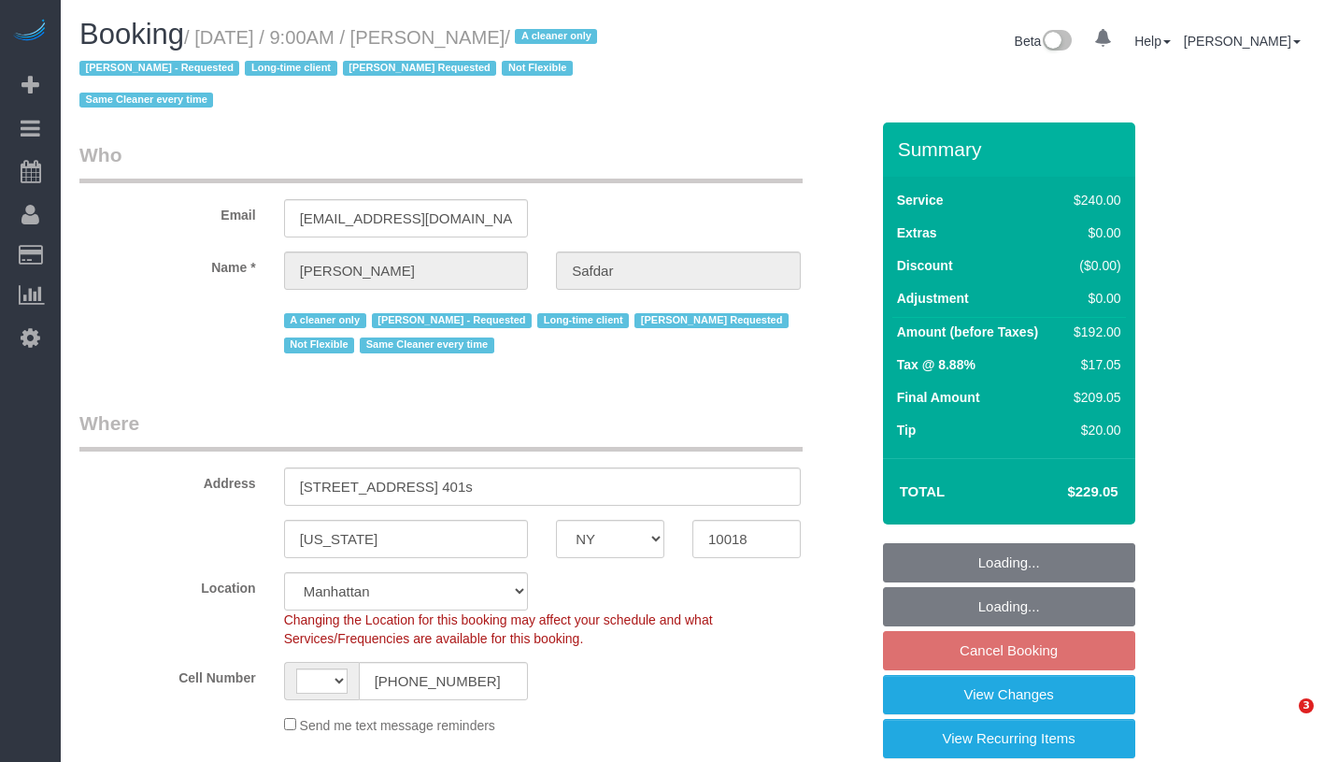
select select "NY"
select select "number:89"
select select "number:90"
select select "number:15"
select select "number:5"
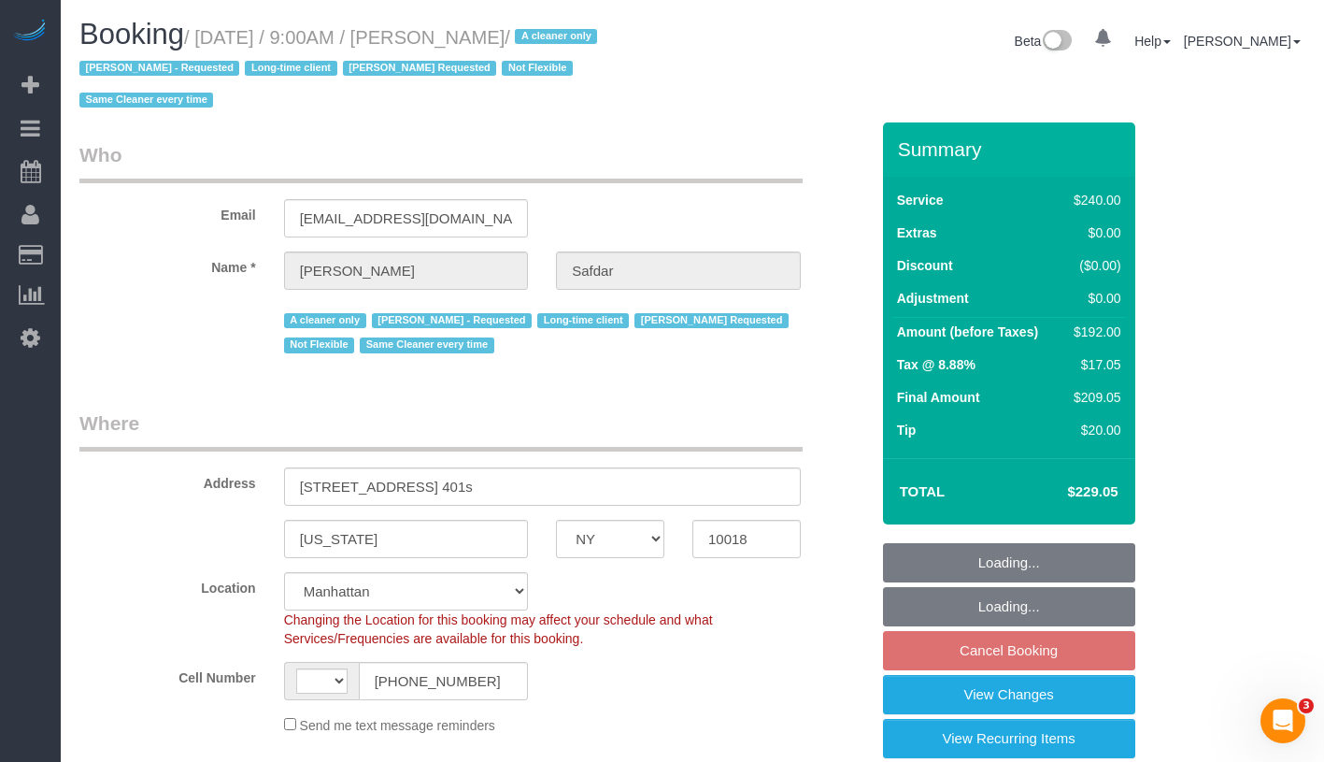
select select "string:US"
select select "object:834"
select select "string:stripe-pm_1RWHZs4VGloSiKo7Wqx9KSVj"
select select "spot2"
select select "object:1347"
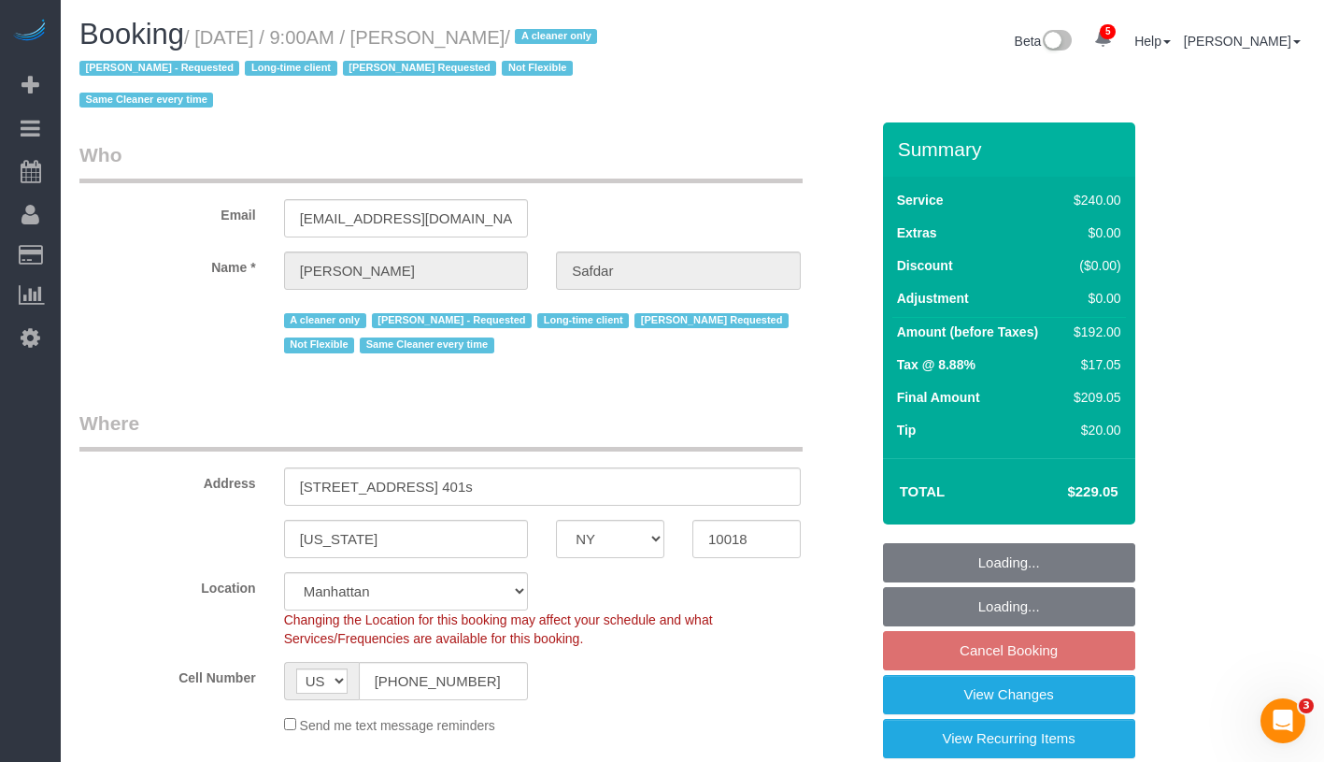
select select "180"
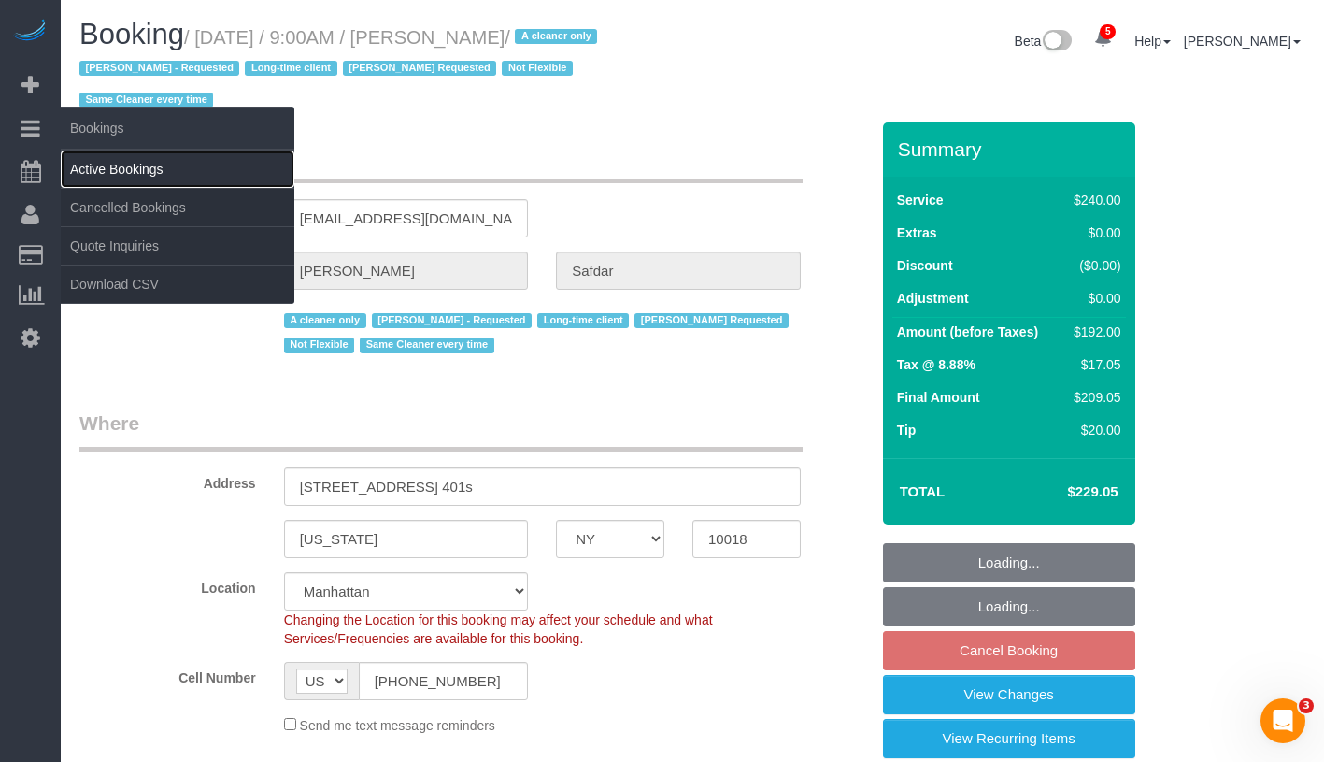
click at [135, 172] on link "Active Bookings" at bounding box center [178, 168] width 234 height 37
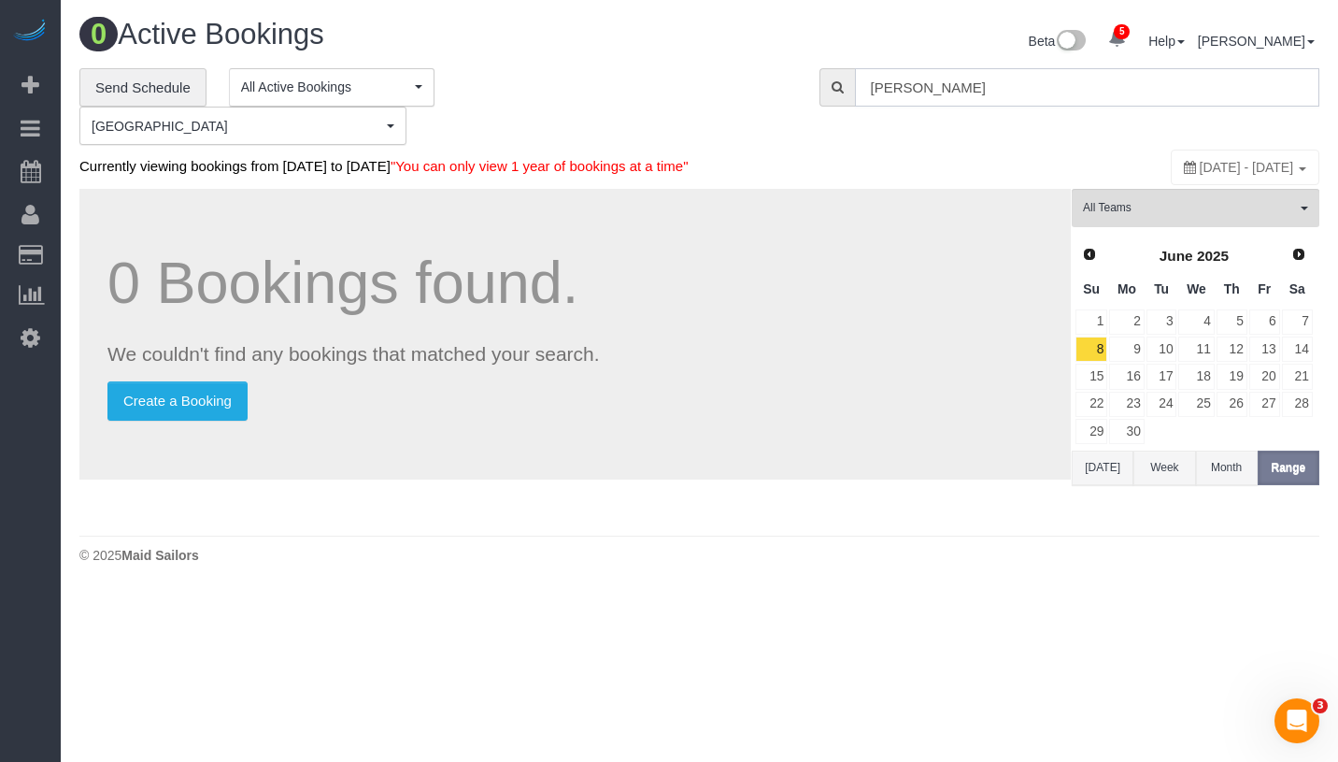
click at [1036, 91] on input "Selma Limam" at bounding box center [1087, 87] width 464 height 38
paste input "Mustafa Safdar"
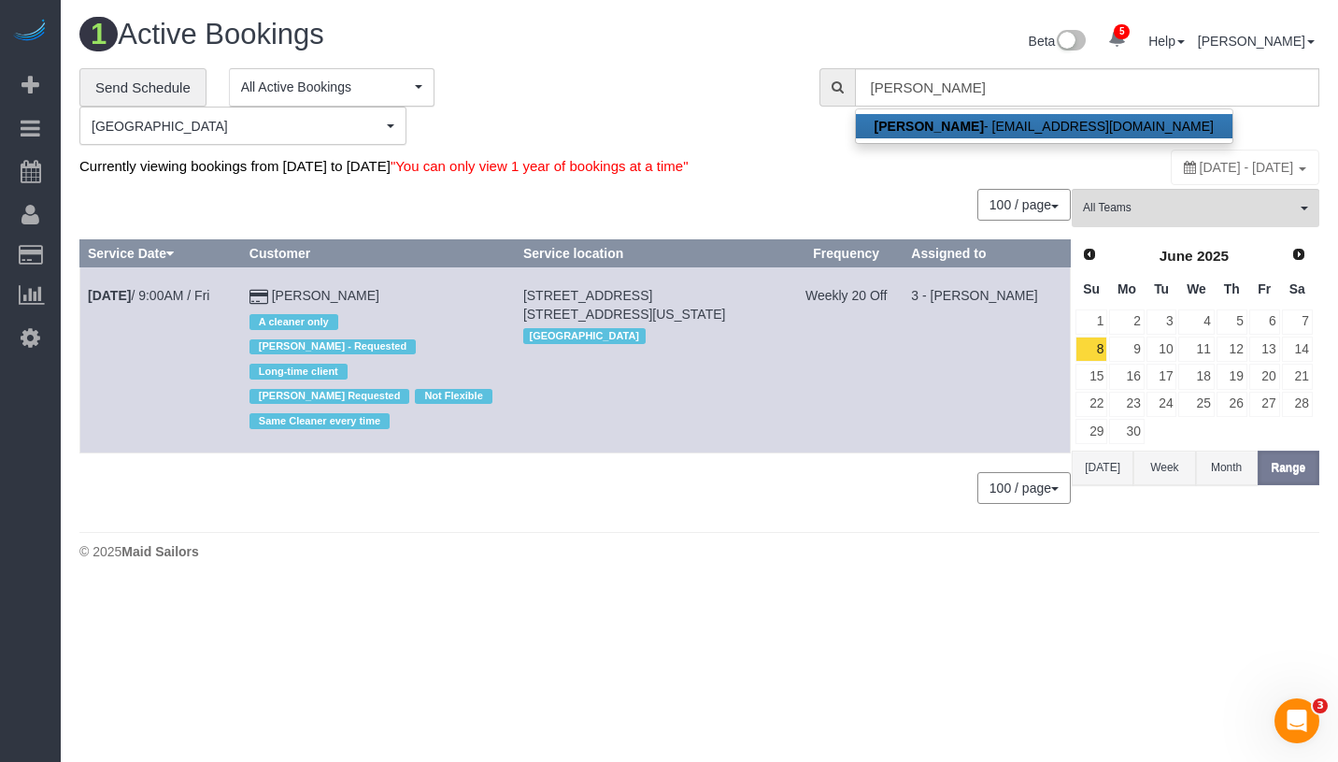
click at [1044, 127] on link "Mustafa Safdar - mustafasafdar@gmail.com" at bounding box center [1044, 126] width 377 height 24
type input "mustafasafdar@gmail.com"
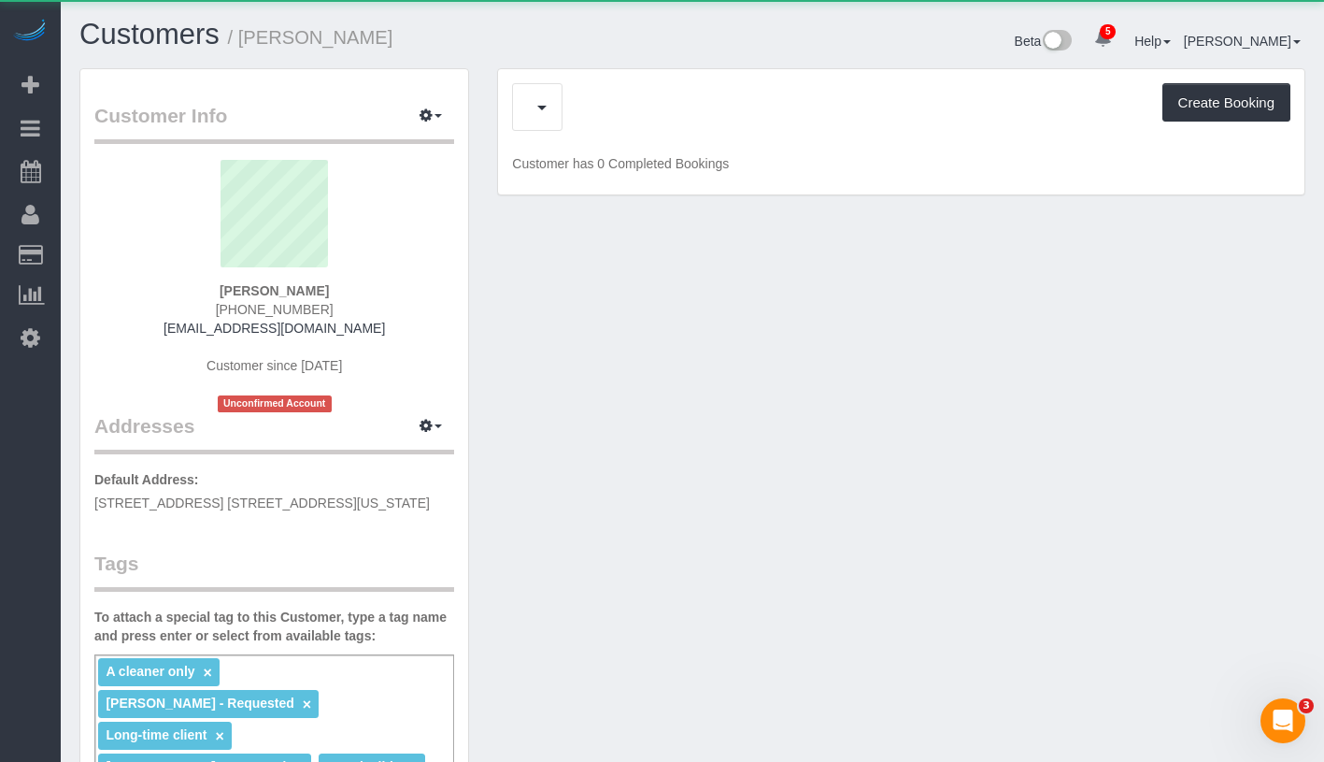
click at [564, 117] on div "Upcoming Bookings (7) Cancelled Bookings (0) Charges (10) Feedback (1) Create B…" at bounding box center [901, 107] width 779 height 48
click at [660, 115] on span "Completed Bookings (9)" at bounding box center [643, 106] width 230 height 23
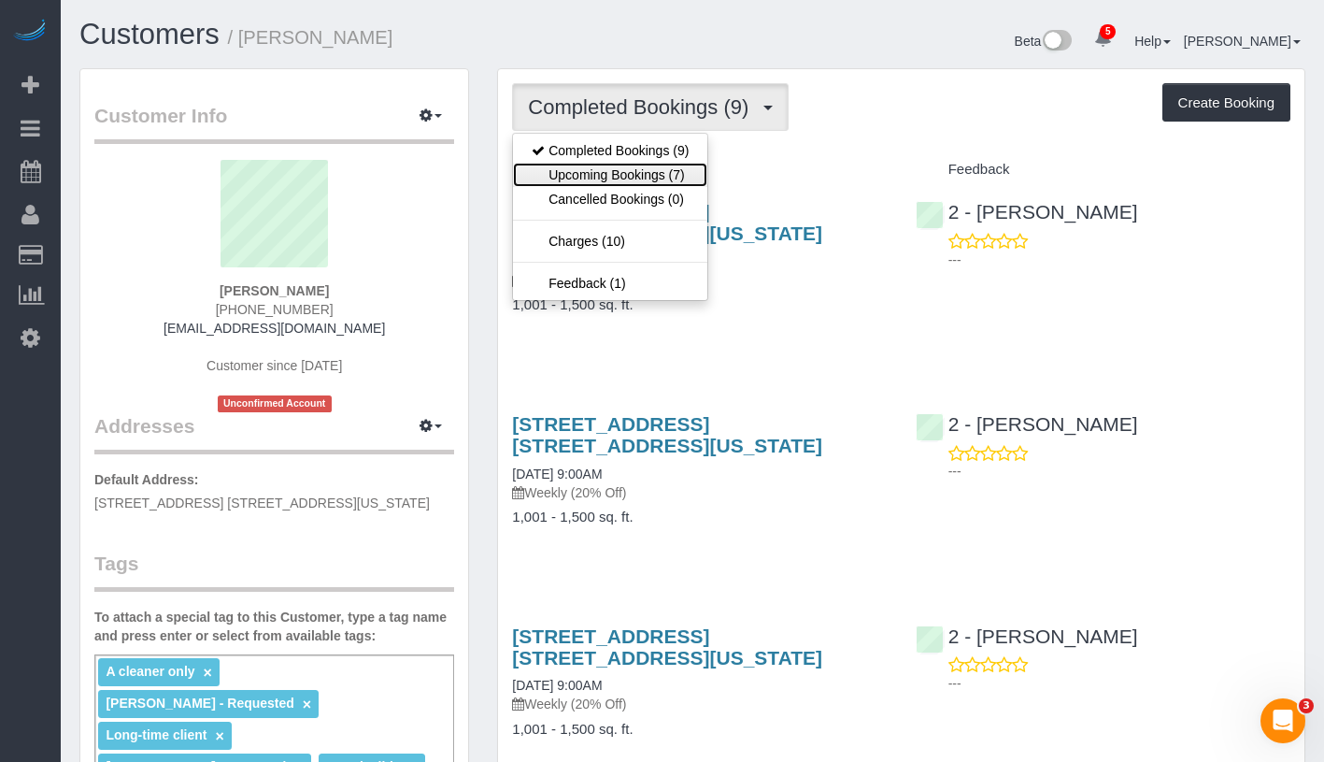
click at [660, 168] on link "Upcoming Bookings (7)" at bounding box center [610, 175] width 194 height 24
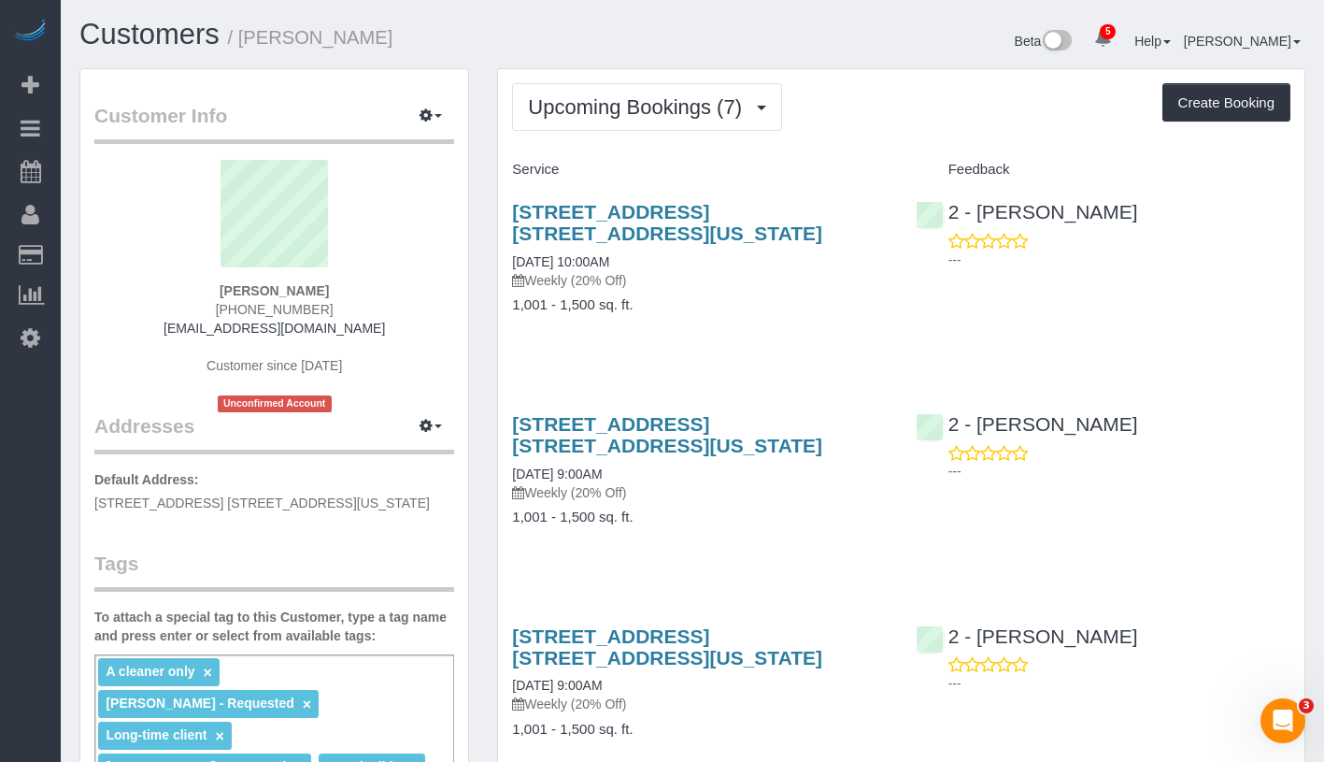
drag, startPoint x: 207, startPoint y: 282, endPoint x: 356, endPoint y: 283, distance: 148.6
click at [356, 283] on div "Mustafa Safdar (813) 404-9099 mustafasafdar@gmail.com Customer since 2025 Uncon…" at bounding box center [274, 286] width 360 height 252
copy strong "Mustafa Safdar"
drag, startPoint x: 504, startPoint y: 261, endPoint x: 653, endPoint y: 256, distance: 149.6
click at [653, 256] on div "540 West 49th Street, Apt. 401s, New York, NY 10018 08/10/2025 10:00AM Weekly (…" at bounding box center [699, 267] width 403 height 165
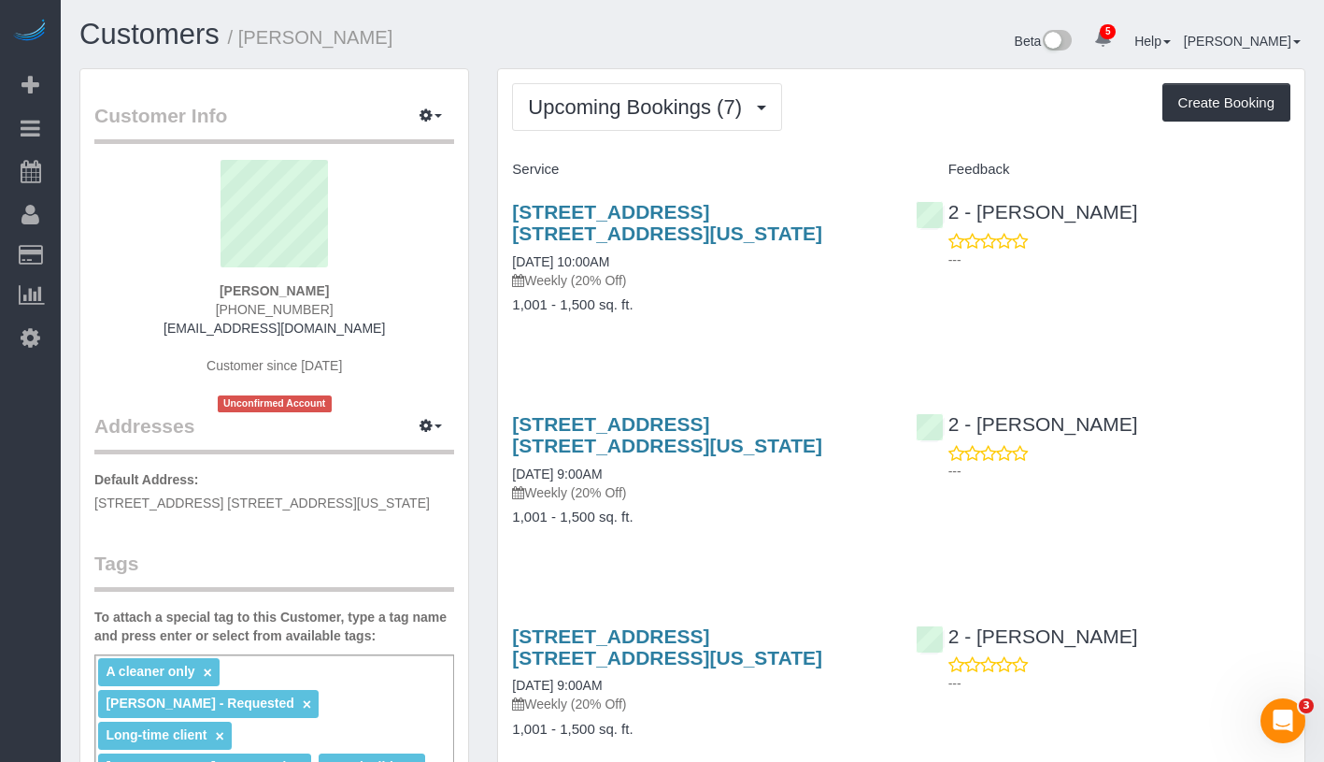
copy link "[DATE] 10:00AM"
click at [707, 264] on div "540 West 49th Street, Apt. 401s, New York, NY 10018 08/10/2025 10:00AM Weekly (…" at bounding box center [699, 245] width 375 height 89
drag, startPoint x: 667, startPoint y: 255, endPoint x: 508, endPoint y: 260, distance: 158.9
click at [508, 260] on div "540 West 49th Street, Apt. 401s, New York, NY 10018 08/10/2025 10:00AM Weekly (…" at bounding box center [699, 267] width 403 height 165
copy link "[DATE] 10:00AM"
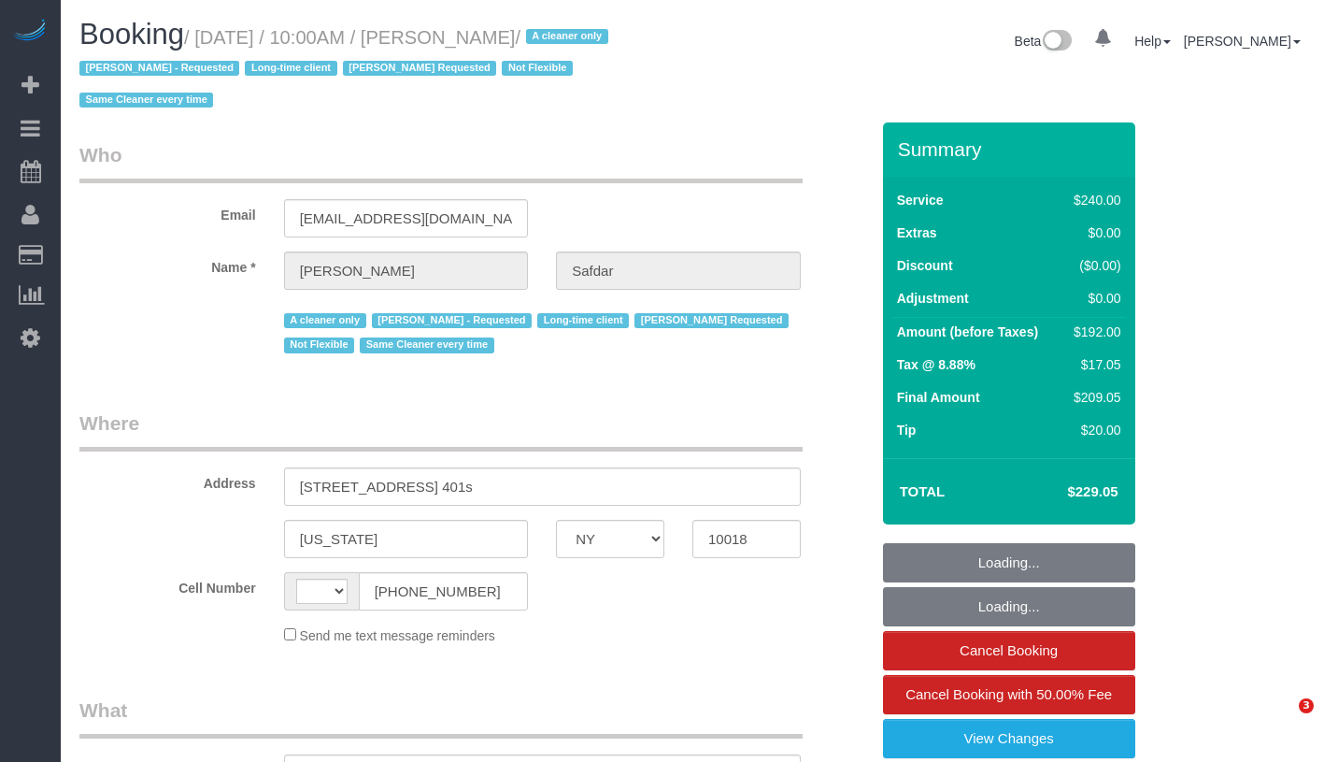
select select "NY"
select select "string:US"
select select "object:691"
select select "number:89"
select select "number:90"
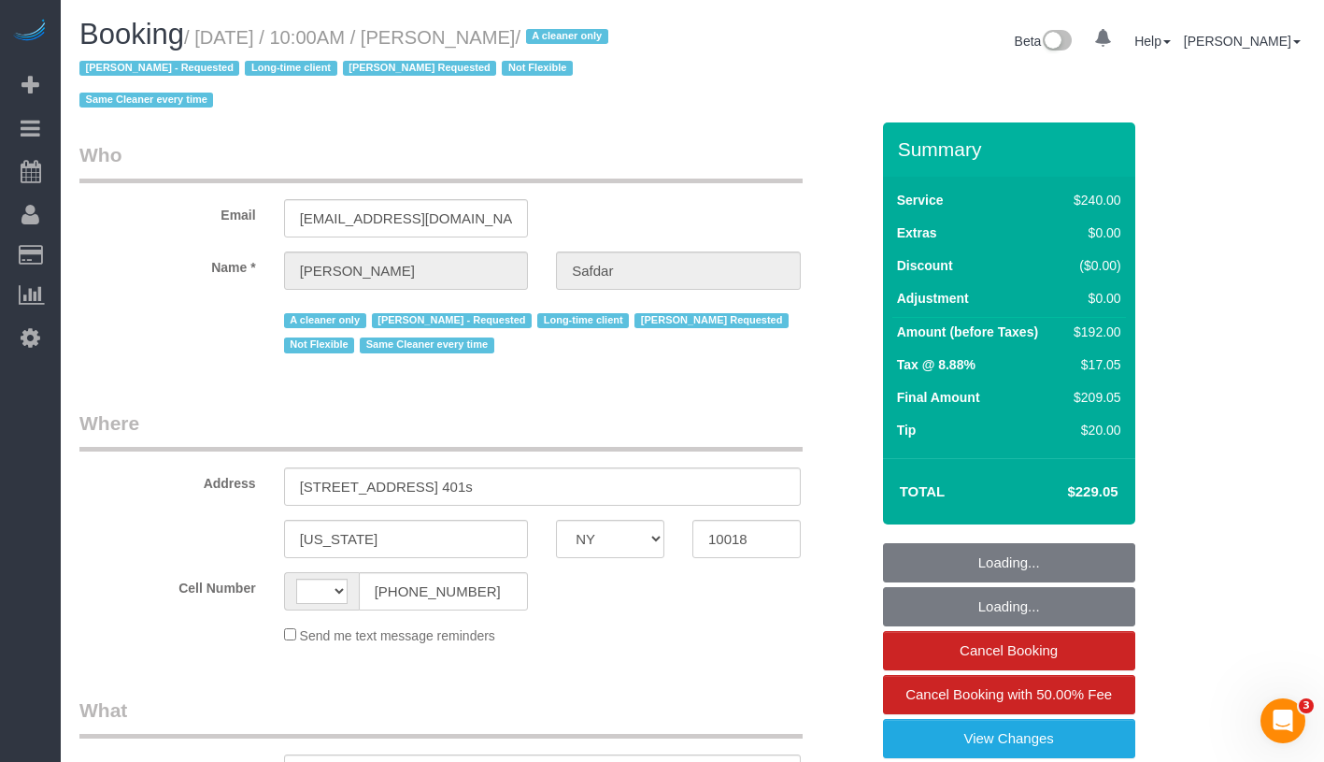
select select "number:15"
select select "number:5"
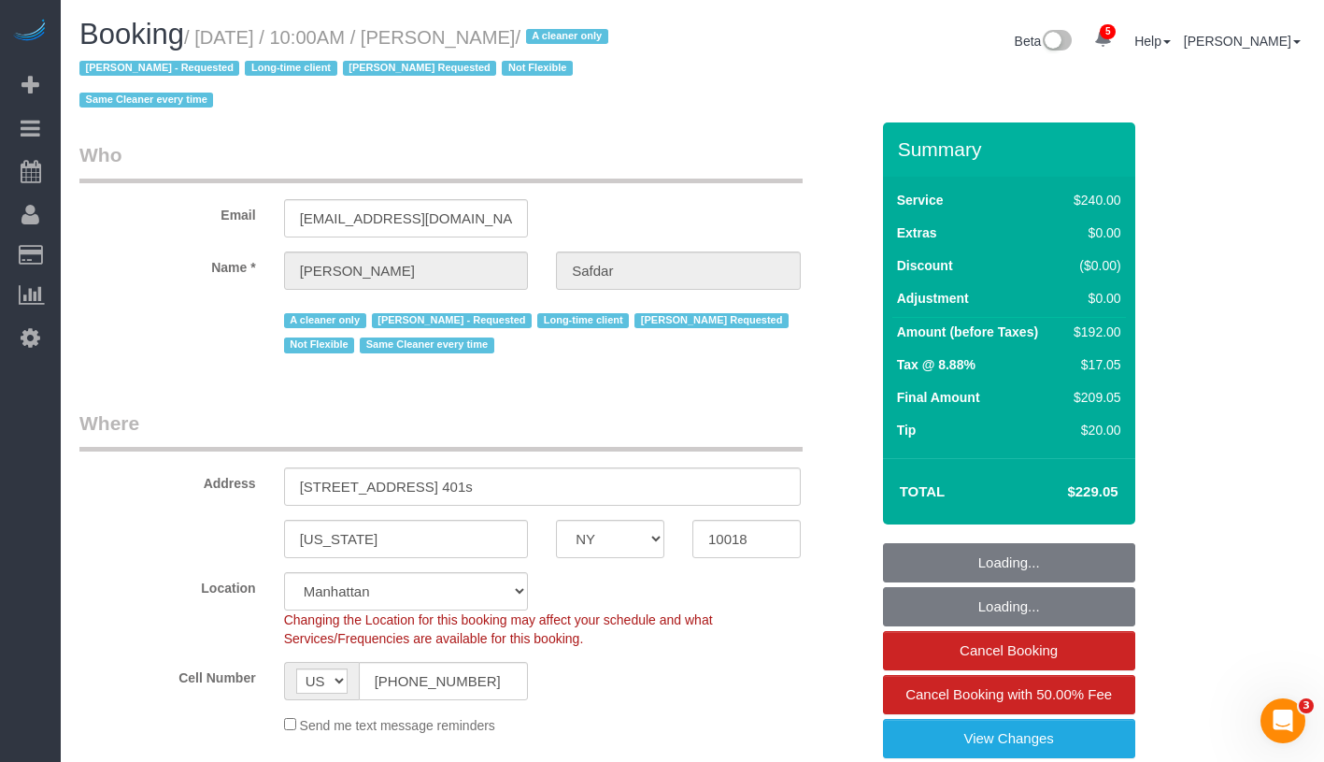
select select "object:842"
select select "string:stripe-pm_1RWHZs4VGloSiKo7Wqx9KSVj"
select select "180"
select select "spot1"
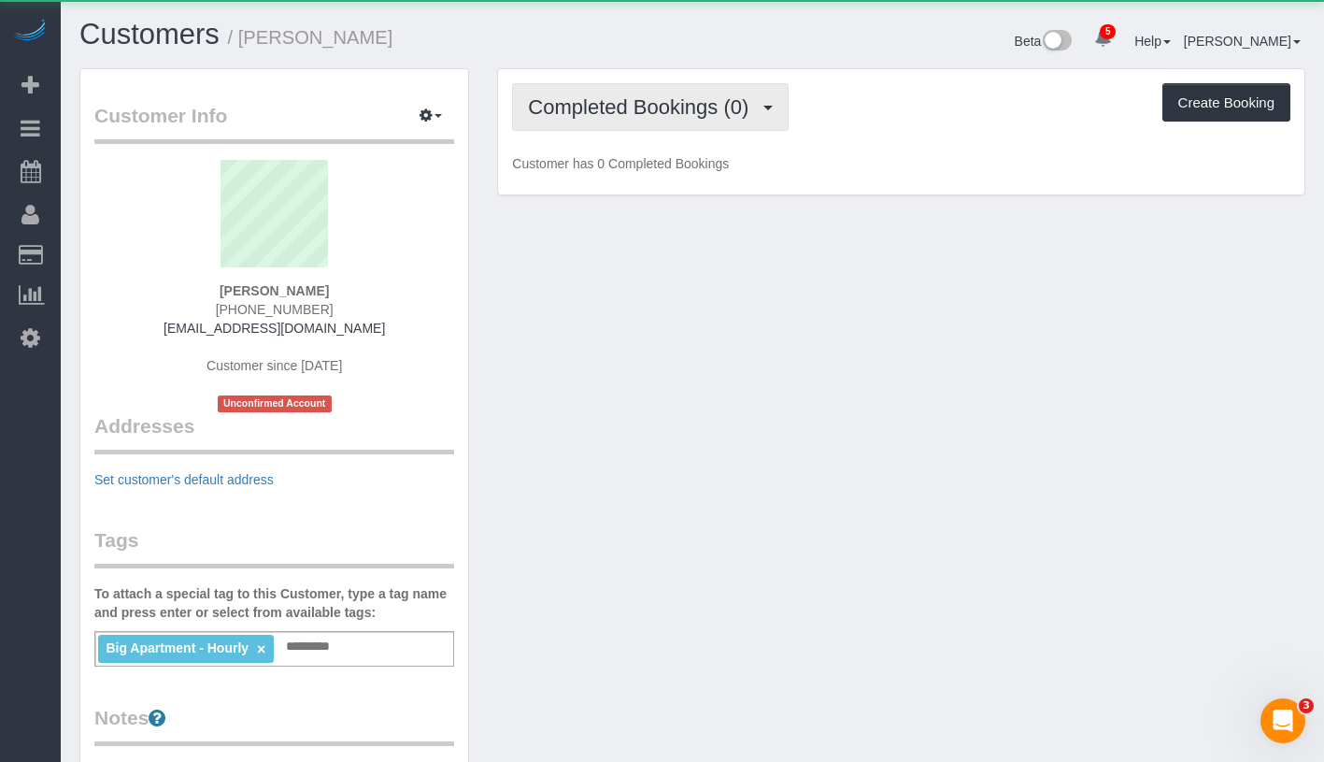
click at [647, 116] on span "Completed Bookings (0)" at bounding box center [643, 106] width 230 height 23
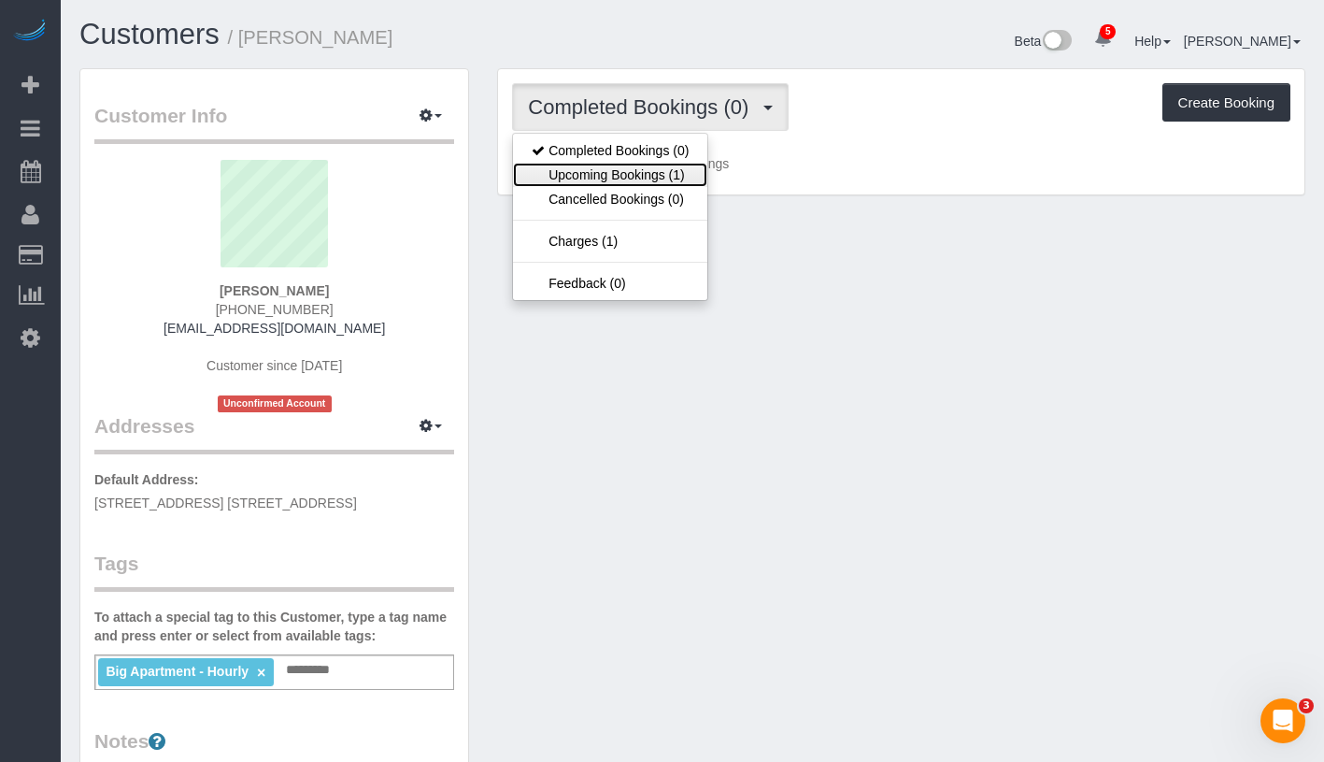
click at [634, 174] on link "Upcoming Bookings (1)" at bounding box center [610, 175] width 194 height 24
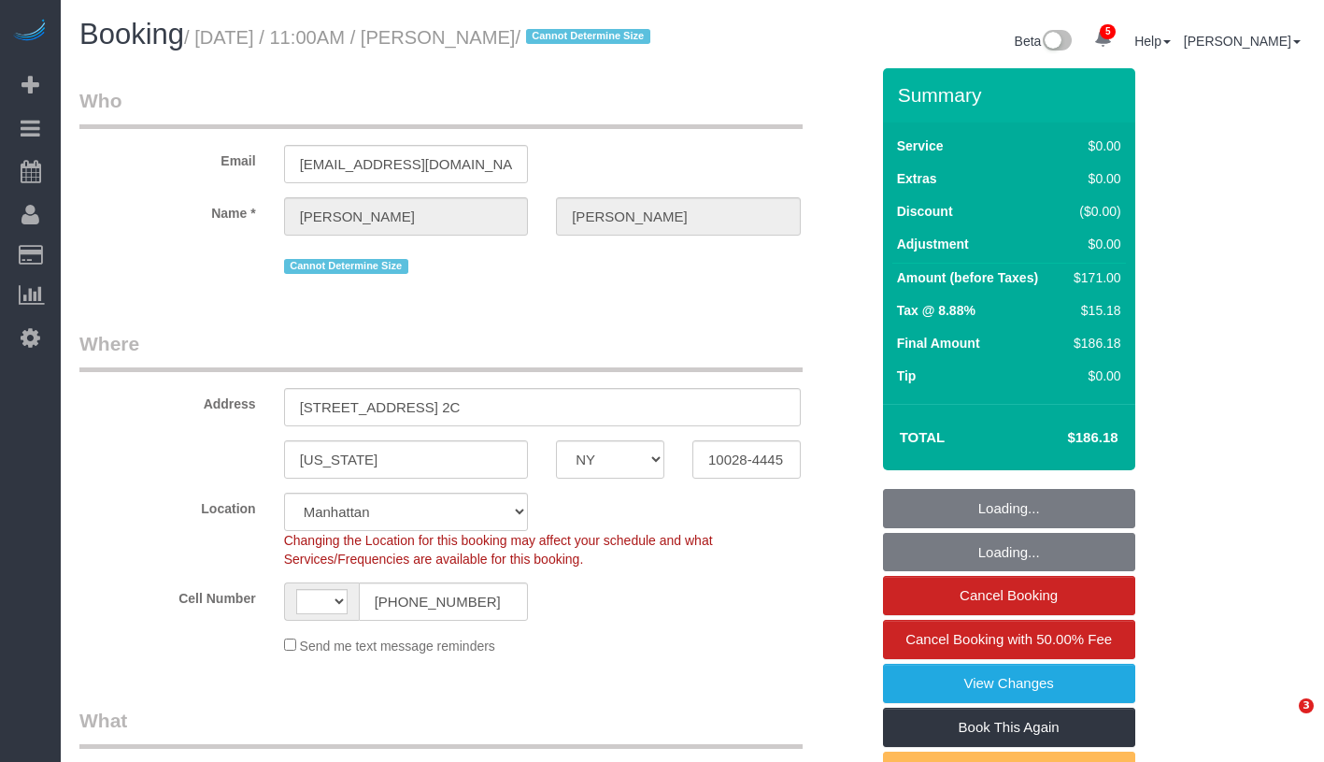
select select "NY"
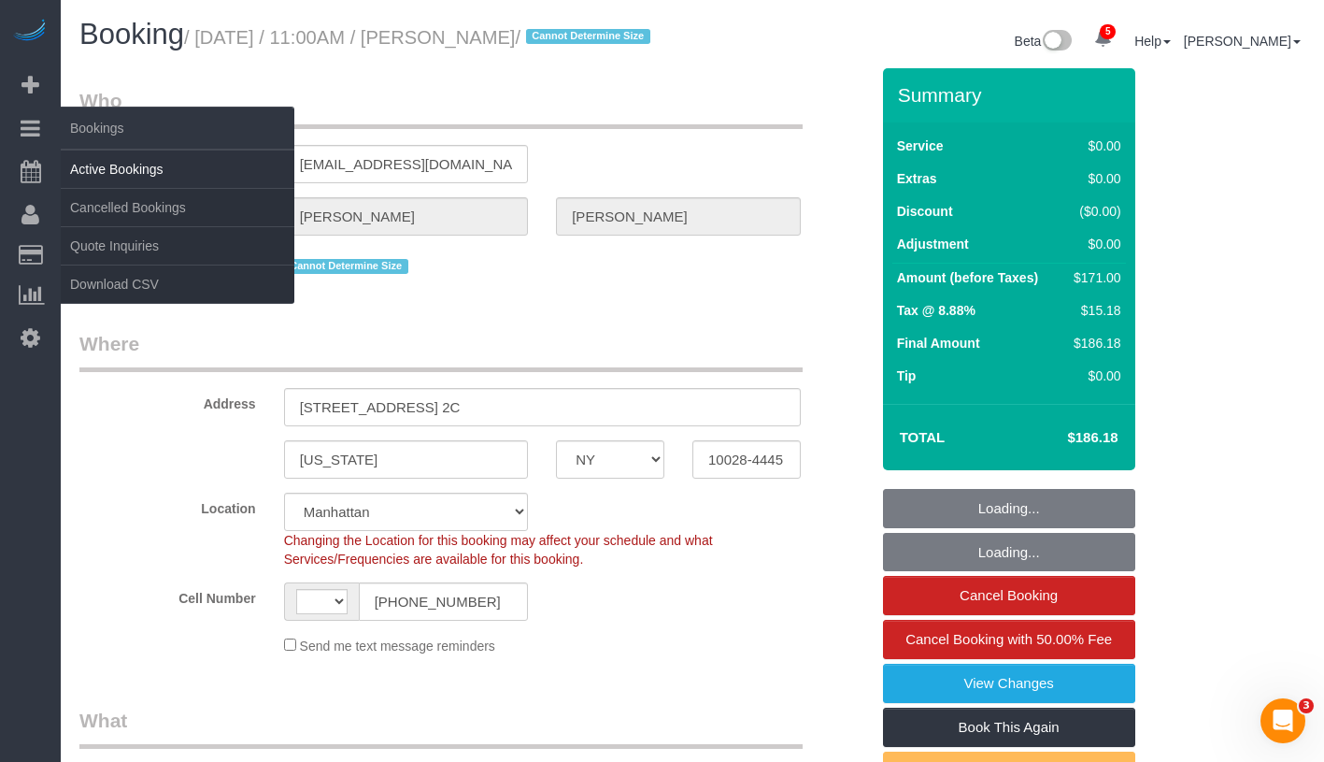
select select "object:559"
select select "2"
select select "number:89"
select select "number:72"
select select "number:15"
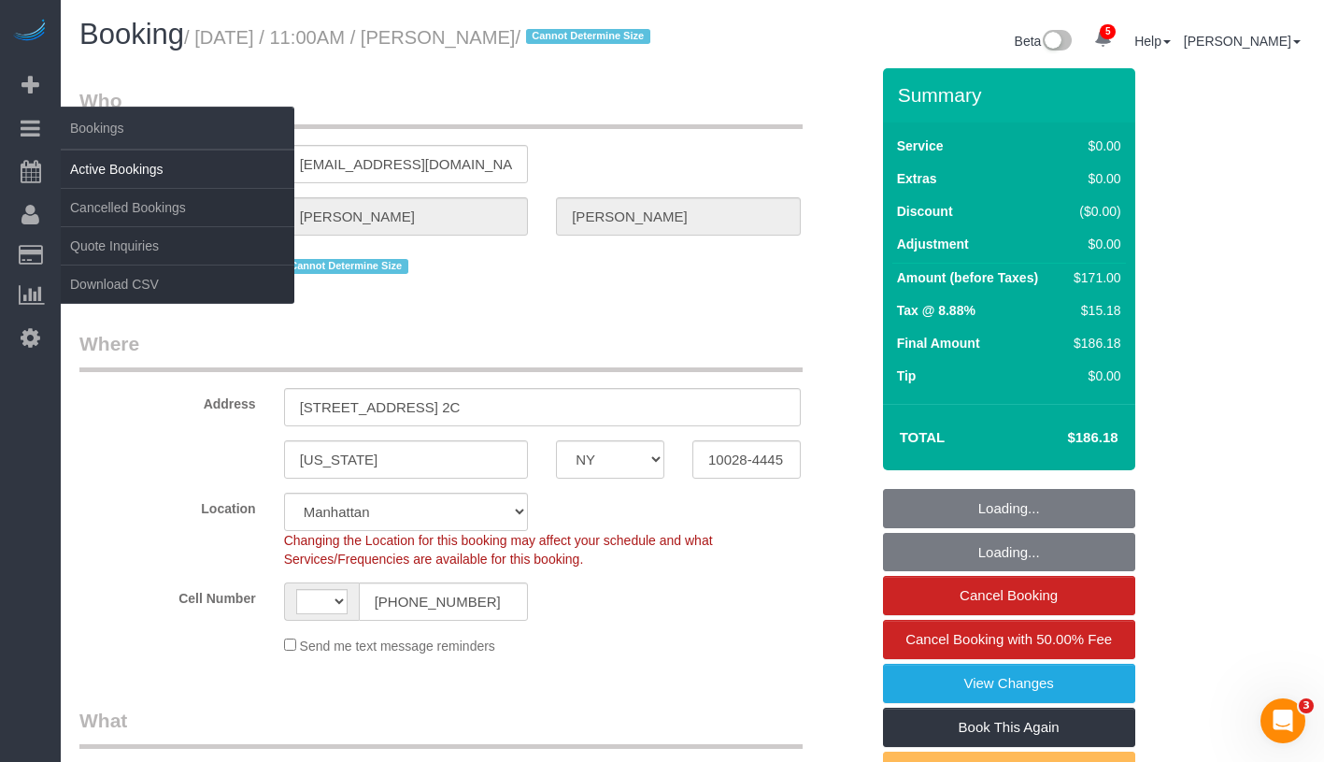
select select "number:5"
click at [169, 160] on link "Active Bookings" at bounding box center [178, 168] width 234 height 37
select select "string:US"
select select "2"
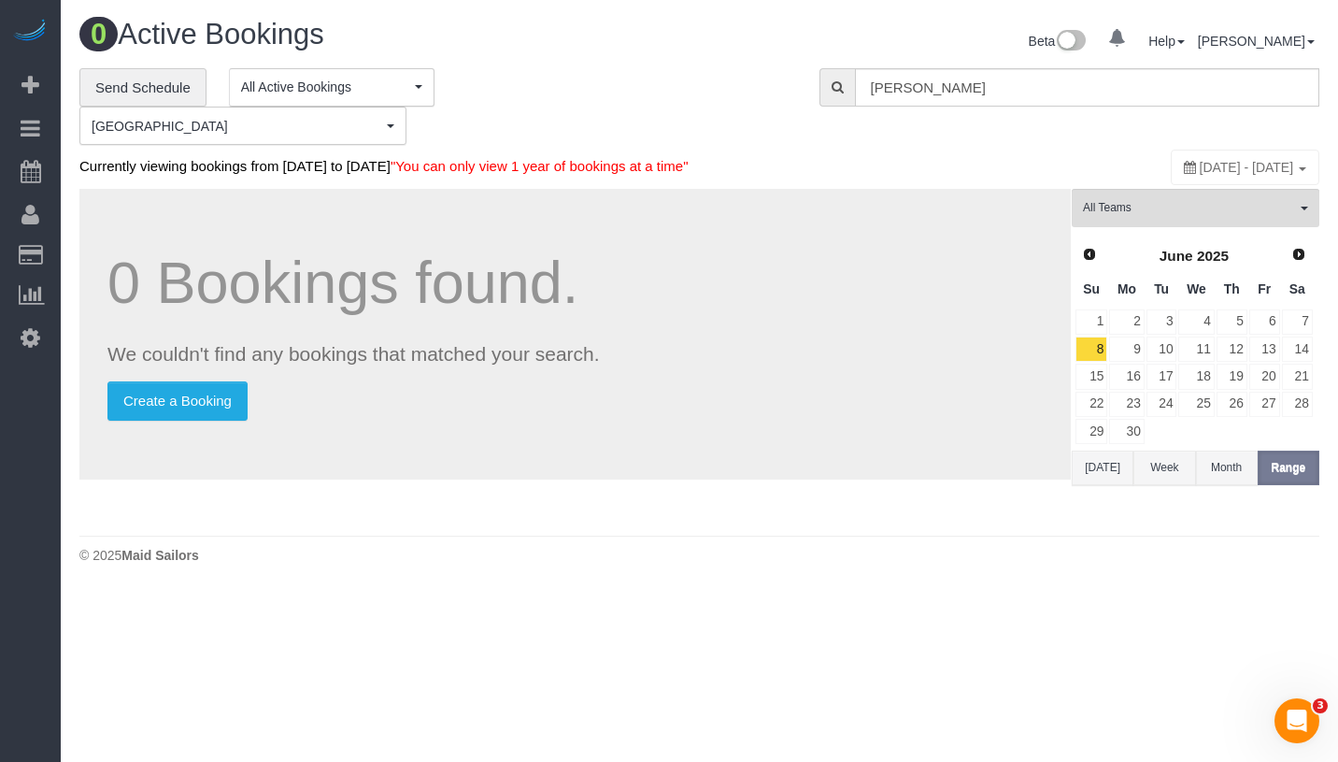
click at [1080, 107] on div "**********" at bounding box center [699, 107] width 1268 height 78
click at [1007, 84] on input "[PERSON_NAME]" at bounding box center [1087, 87] width 464 height 38
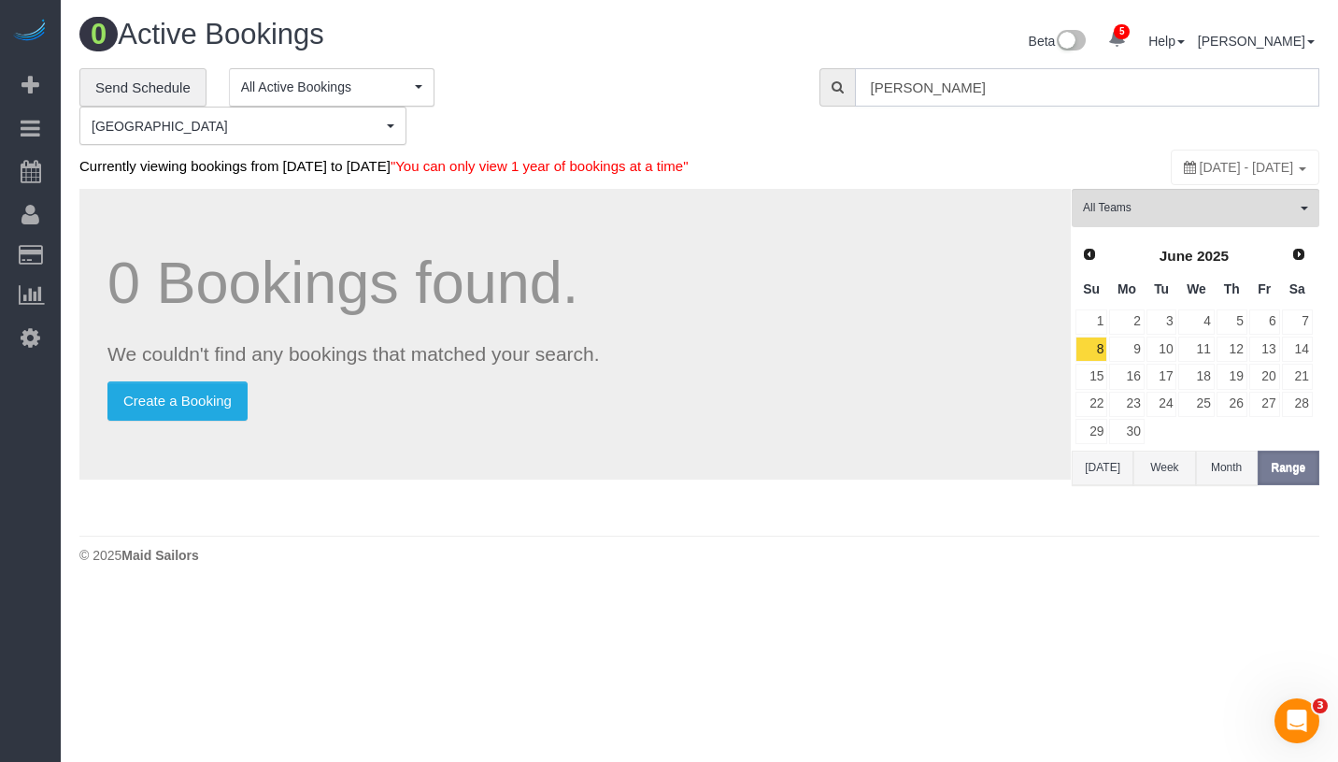
paste input "Maria Romero"
click at [1016, 123] on div "**********" at bounding box center [699, 107] width 1268 height 78
click at [1017, 92] on input "Maria Romero" at bounding box center [1087, 87] width 464 height 38
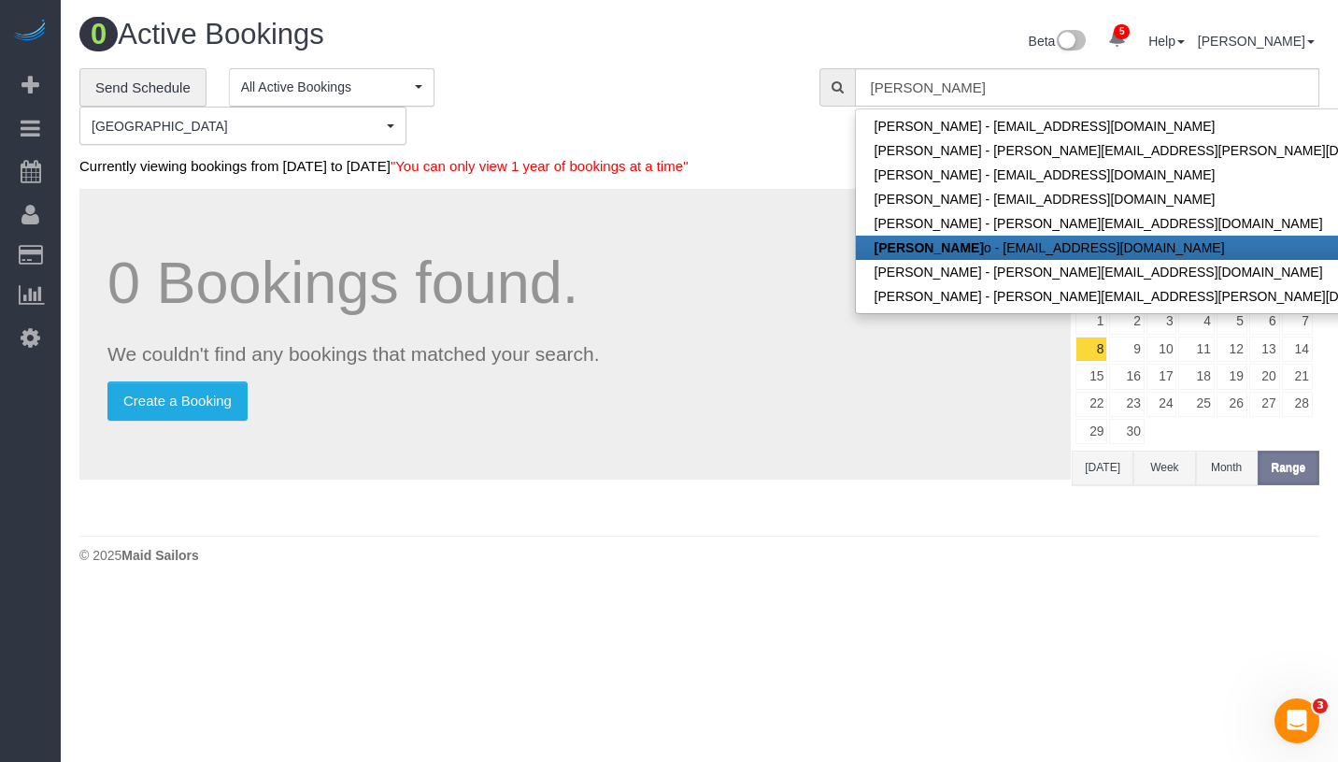
click at [1057, 248] on link "Maria Romer o - m_vromero@yahoo.com" at bounding box center [1152, 248] width 593 height 24
type input "m_vromero@yahoo.com"
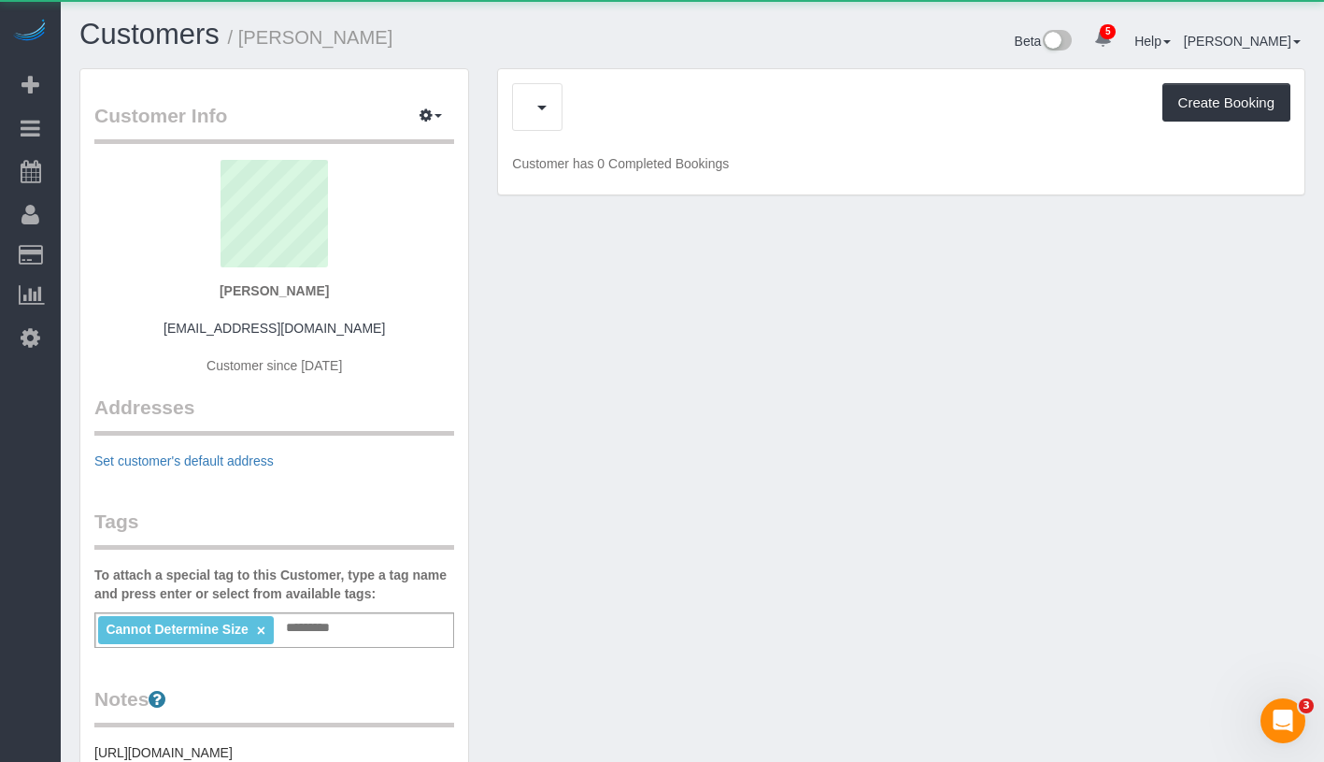
click at [655, 103] on div "Create Booking" at bounding box center [901, 107] width 779 height 48
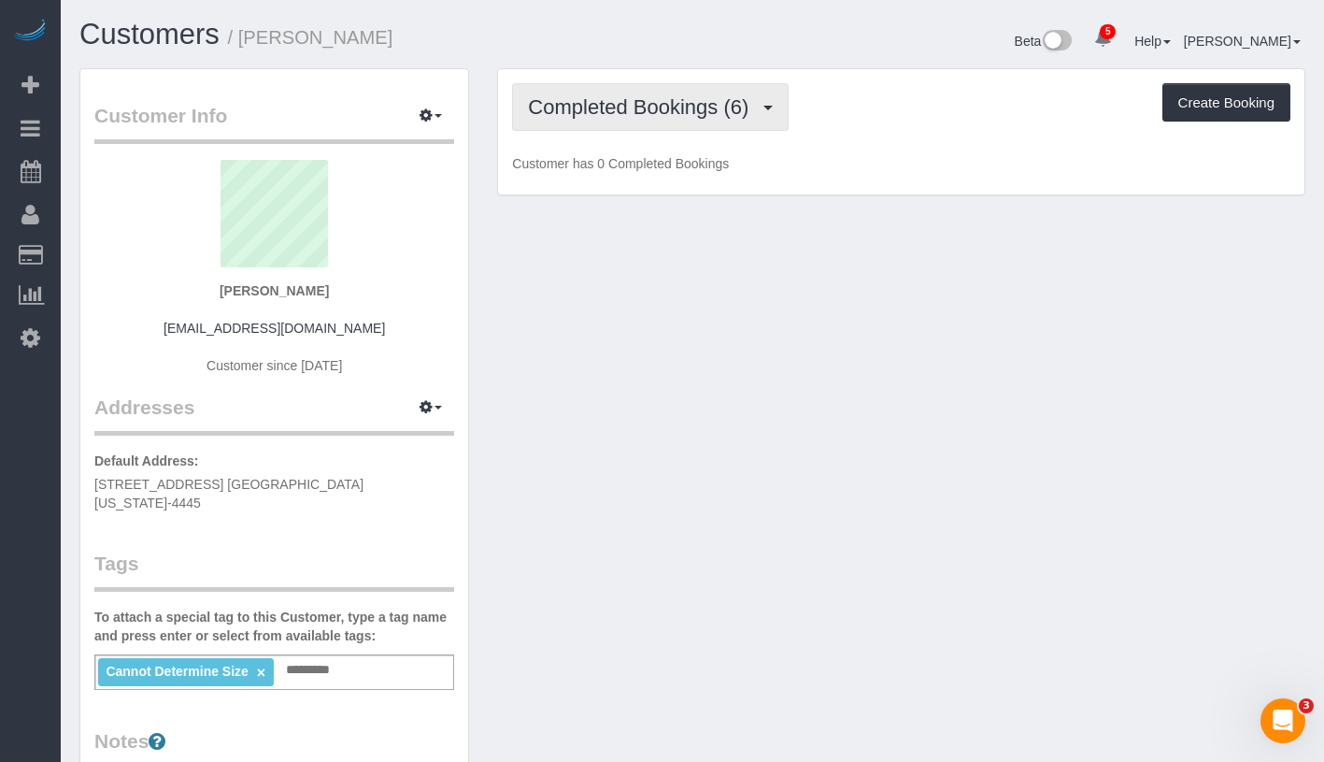
click at [655, 103] on span "Completed Bookings (6)" at bounding box center [643, 106] width 230 height 23
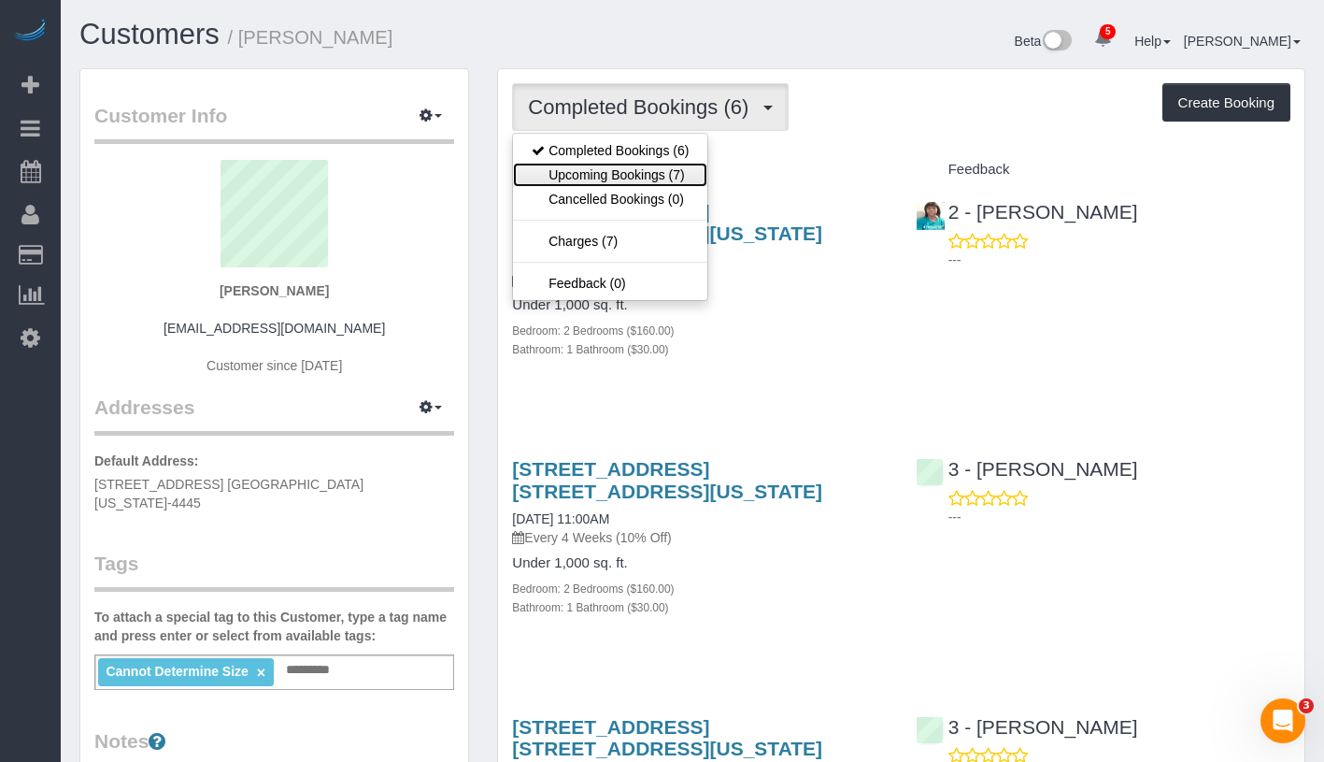
click at [659, 163] on link "Upcoming Bookings (7)" at bounding box center [610, 175] width 194 height 24
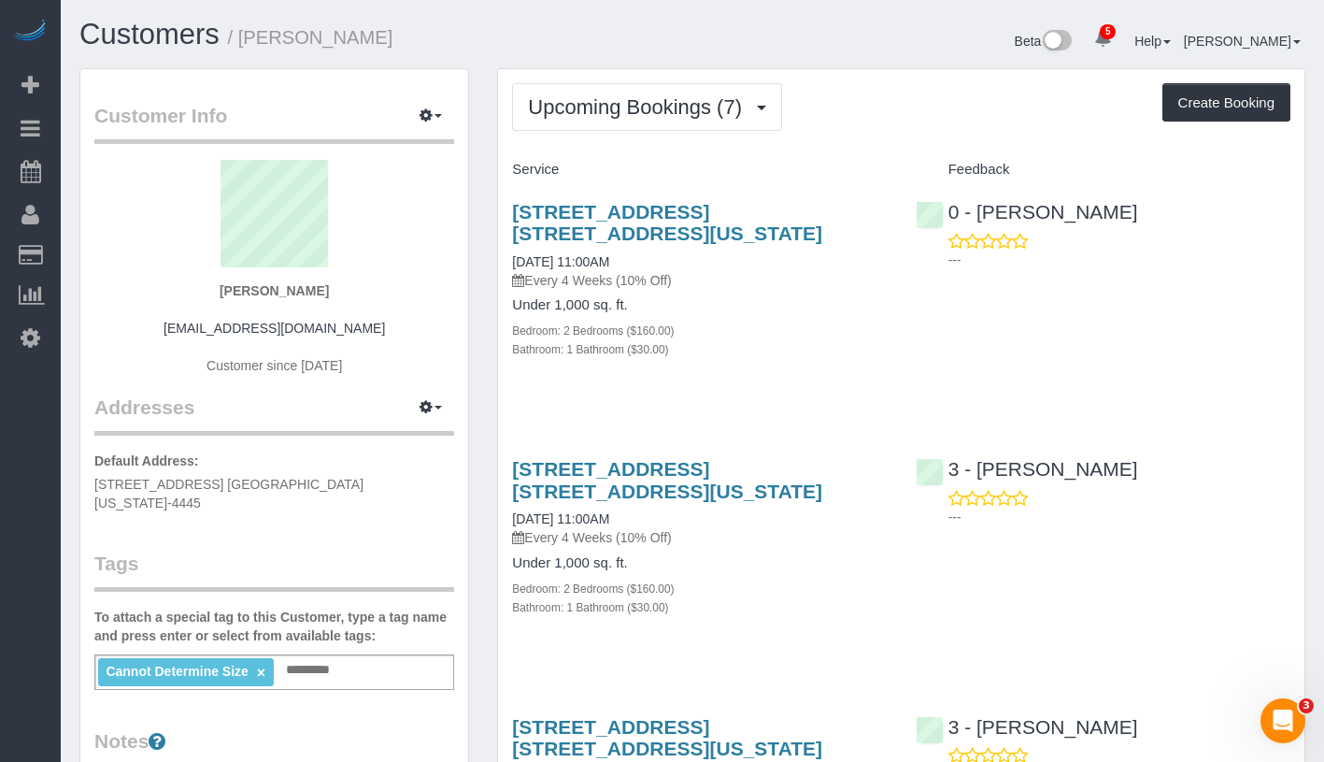
drag, startPoint x: 217, startPoint y: 294, endPoint x: 362, endPoint y: 293, distance: 144.9
click at [362, 293] on div "Maria Romero m_vromero@yahoo.com Customer since 2025" at bounding box center [274, 277] width 360 height 234
copy strong "Maria Romero"
drag, startPoint x: 496, startPoint y: 253, endPoint x: 646, endPoint y: 250, distance: 149.6
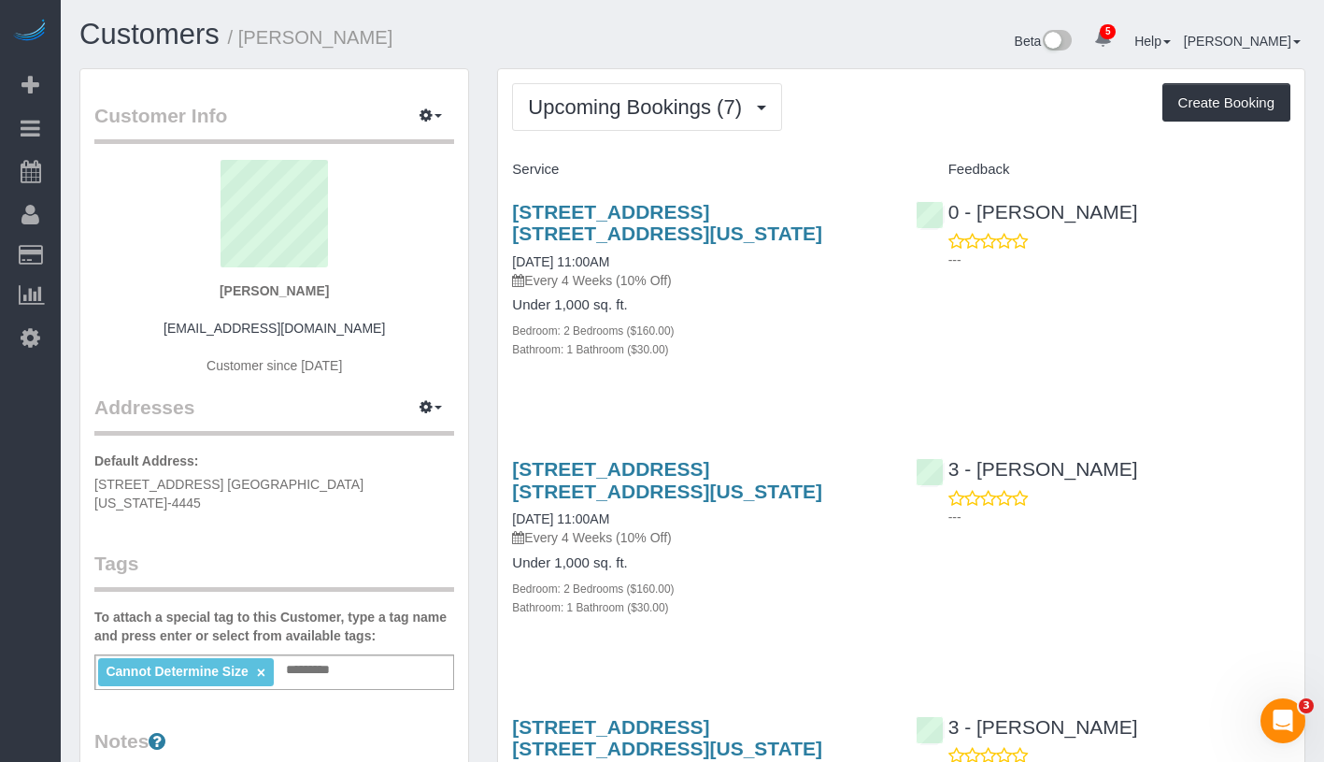
drag, startPoint x: 664, startPoint y: 262, endPoint x: 511, endPoint y: 264, distance: 153.3
click at [511, 264] on div "332 East 84th Street, Apt. 2c, New York, NY 10028-4445 08/10/2025 11:00AM Every…" at bounding box center [699, 290] width 403 height 210
copy link "08/10/2025 11:00AM"
